Goal: Task Accomplishment & Management: Complete application form

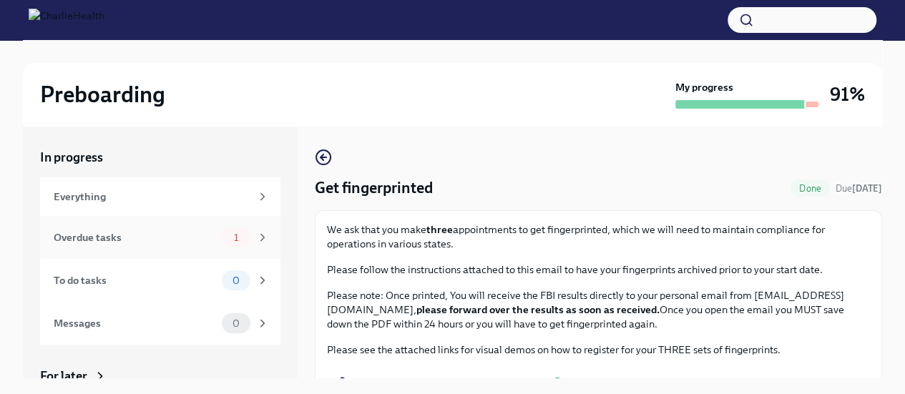
click at [107, 235] on div "Overdue tasks" at bounding box center [135, 238] width 162 height 16
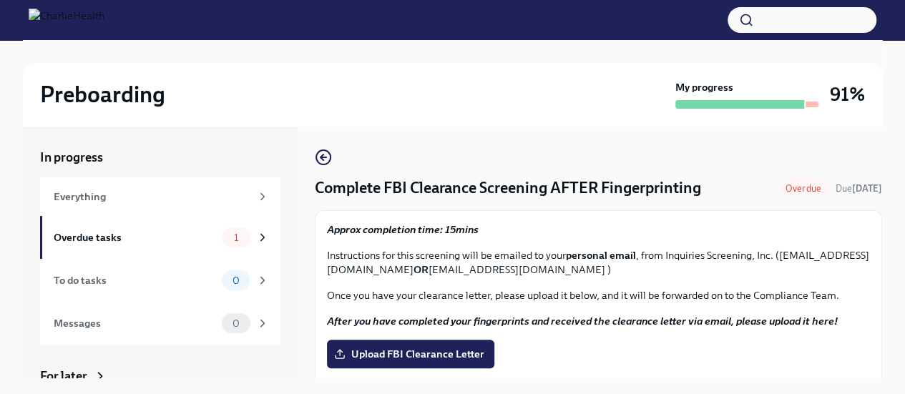
scroll to position [14, 0]
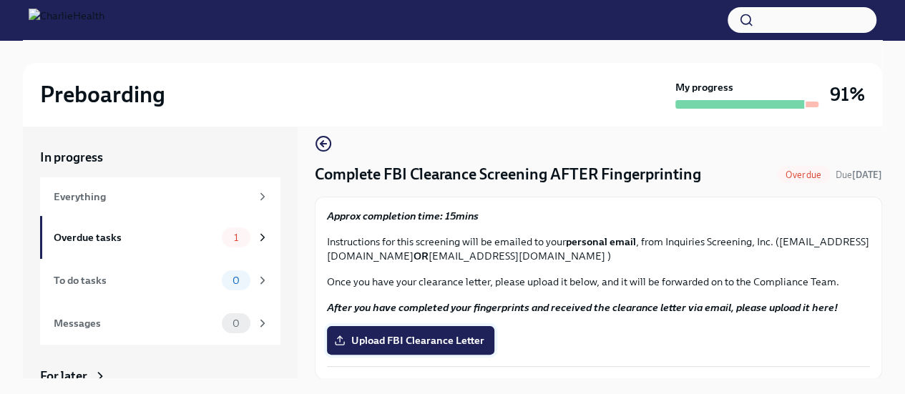
click at [403, 337] on span "Upload FBI Clearance Letter" at bounding box center [410, 340] width 147 height 14
click at [0, 0] on input "Upload FBI Clearance Letter" at bounding box center [0, 0] width 0 height 0
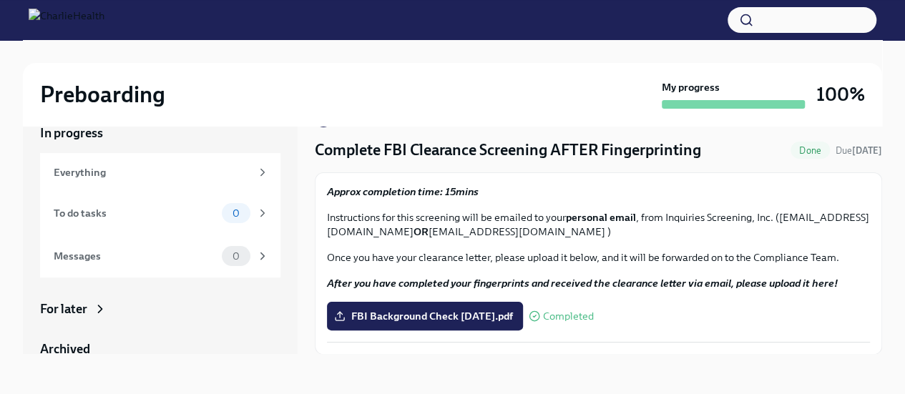
scroll to position [0, 0]
